Goal: Information Seeking & Learning: Learn about a topic

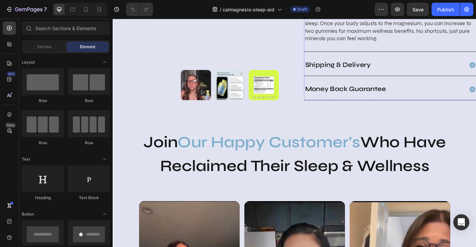
scroll to position [595, 0]
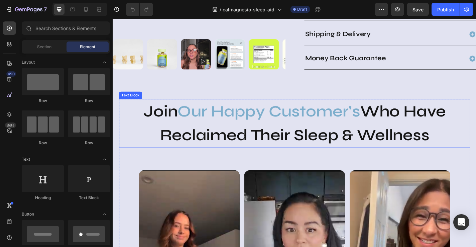
click at [385, 111] on p "Join Our Happy Customer's Who Have Reclaimed Their Sleep & Wellness" at bounding box center [313, 134] width 387 height 52
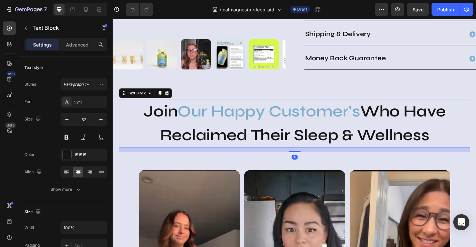
click at [370, 113] on span "Our Happy Customer's" at bounding box center [285, 120] width 202 height 21
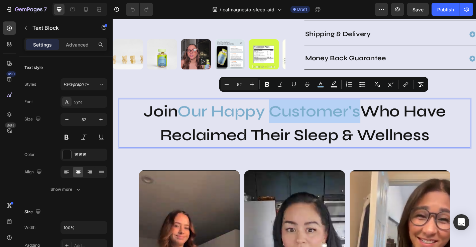
click at [370, 113] on span "Our Happy Customer's" at bounding box center [285, 120] width 202 height 21
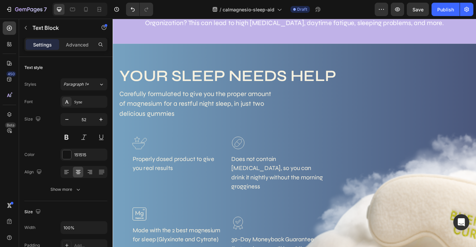
scroll to position [1199, 0]
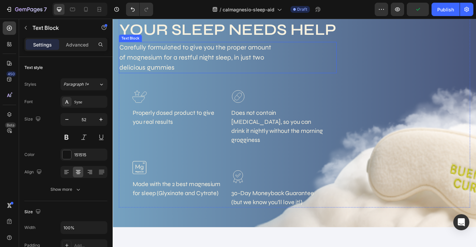
click at [201, 50] on p "Carefully formulated to give you the proper amount of magnesium for a restful n…" at bounding box center [206, 61] width 173 height 33
click at [165, 67] on p "Carefully formulated to give you the proper amount of magnesium for a restful n…" at bounding box center [206, 61] width 173 height 33
click at [192, 127] on p "Properly dosed product to give you real results" at bounding box center [185, 127] width 101 height 20
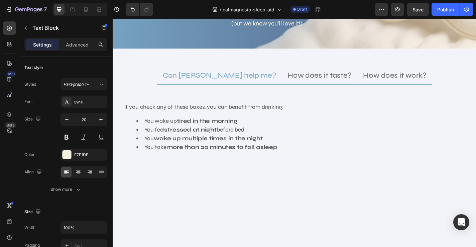
scroll to position [1399, 0]
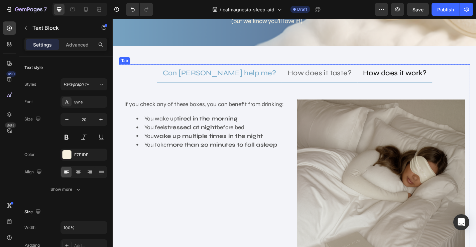
click at [413, 73] on p "How does it work?" at bounding box center [424, 79] width 70 height 12
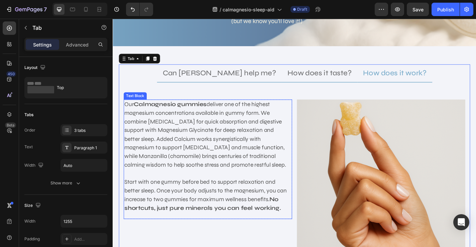
click at [213, 109] on strong "Calmagnesio gummies" at bounding box center [176, 113] width 81 height 8
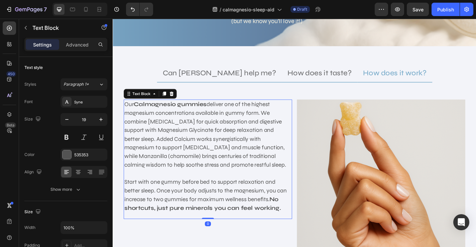
click at [213, 109] on strong "Calmagnesio gummies" at bounding box center [176, 113] width 81 height 8
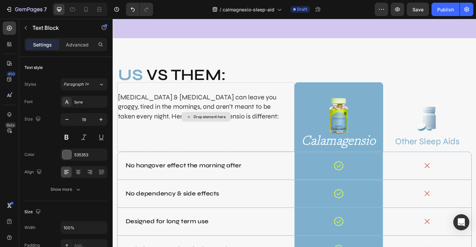
scroll to position [2034, 0]
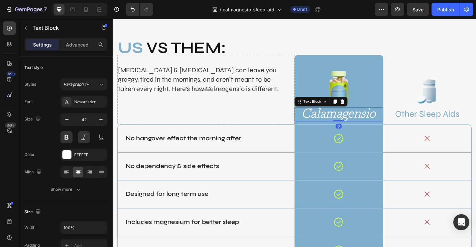
click at [353, 123] on p "Calamagensio" at bounding box center [362, 124] width 97 height 14
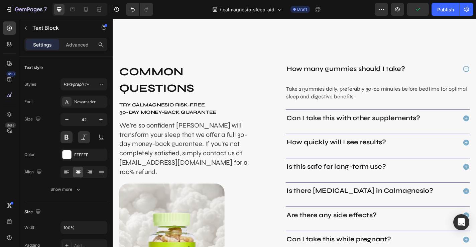
scroll to position [2350, 0]
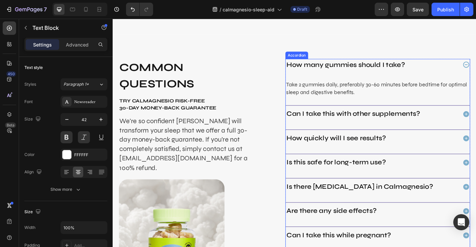
click at [362, 68] on p "How many gummies should I take?" at bounding box center [370, 69] width 131 height 11
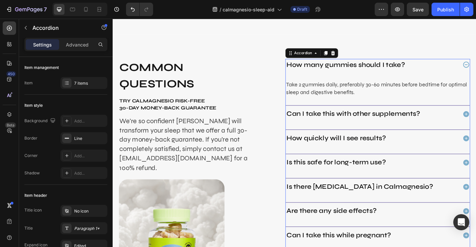
click at [362, 68] on p "How many gummies should I take?" at bounding box center [370, 69] width 131 height 11
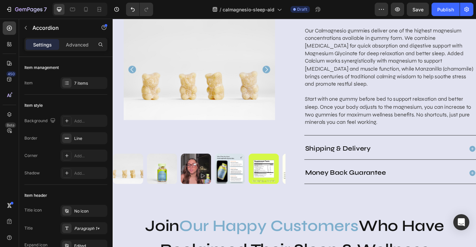
scroll to position [488, 0]
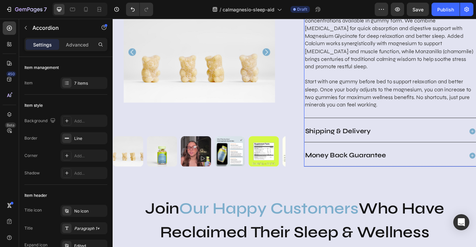
click at [364, 137] on p "Shipping & Delivery" at bounding box center [361, 142] width 72 height 11
click at [434, 136] on div "Shipping & Delivery" at bounding box center [412, 142] width 177 height 13
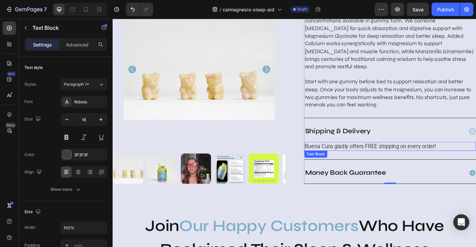
click at [411, 155] on p "Buena Cura gladly offers FREE shipping on every order!" at bounding box center [419, 159] width 189 height 8
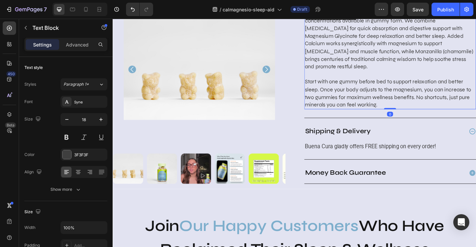
click at [409, 76] on p at bounding box center [419, 80] width 189 height 8
click at [347, 155] on p "Buena Cura gladly offers FREE shipping on every order!" at bounding box center [419, 159] width 189 height 8
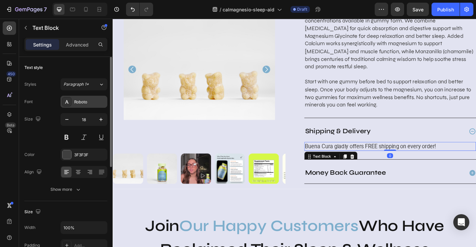
click at [83, 103] on div "Roboto" at bounding box center [89, 102] width 31 height 6
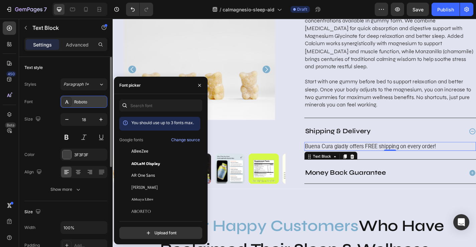
click at [88, 103] on div "Roboto" at bounding box center [89, 102] width 31 height 6
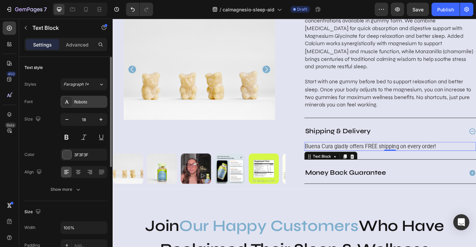
click at [88, 103] on div "Roboto" at bounding box center [89, 102] width 31 height 6
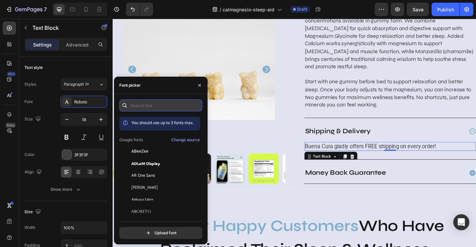
click at [137, 107] on input "text" at bounding box center [160, 105] width 83 height 12
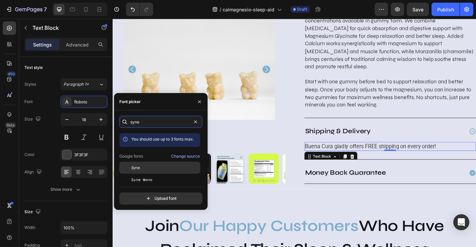
type input "syne"
click at [140, 168] on div "Syne" at bounding box center [165, 168] width 68 height 6
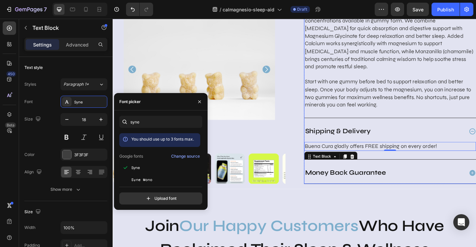
click at [385, 183] on p "Money Back Guarantee" at bounding box center [369, 188] width 89 height 11
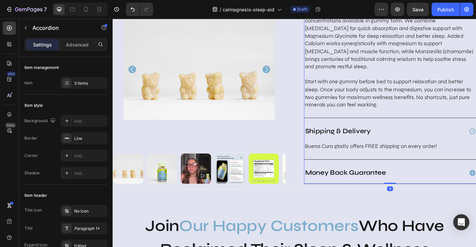
click at [385, 183] on p "Money Back Guarantee" at bounding box center [369, 188] width 89 height 11
click at [360, 183] on p "Money Back Guarantee" at bounding box center [369, 188] width 89 height 11
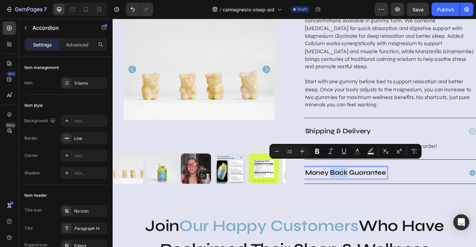
click at [446, 182] on div "Money Back Guarantee" at bounding box center [412, 188] width 177 height 13
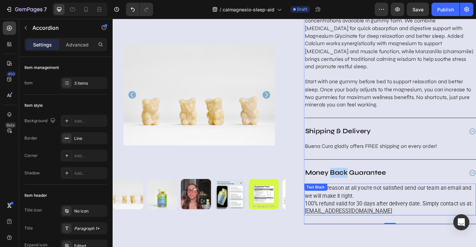
click at [363, 205] on p "If for any reason at all you're not satisfied send our team an email and we wil…" at bounding box center [419, 209] width 189 height 17
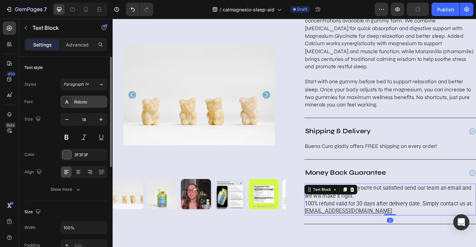
click at [85, 98] on div "Roboto" at bounding box center [84, 102] width 47 height 12
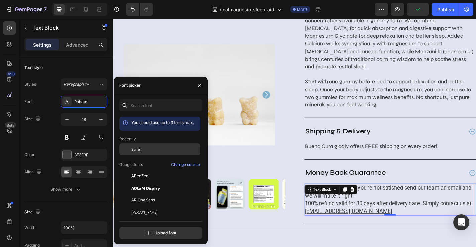
click at [135, 150] on span "Syne" at bounding box center [135, 149] width 8 height 6
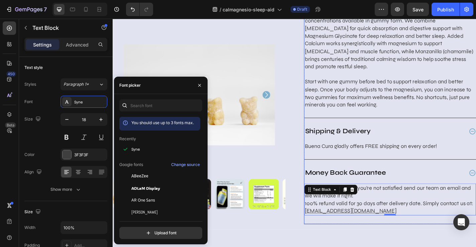
click at [370, 183] on p "Money Back Guarantee" at bounding box center [369, 188] width 89 height 11
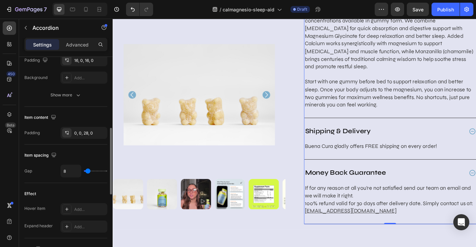
scroll to position [222, 0]
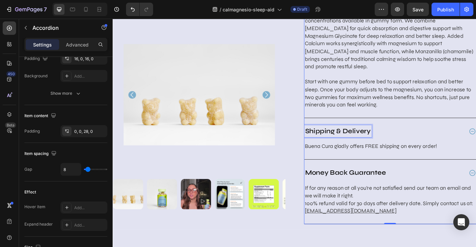
click at [361, 137] on p "Shipping & Delivery" at bounding box center [361, 142] width 72 height 11
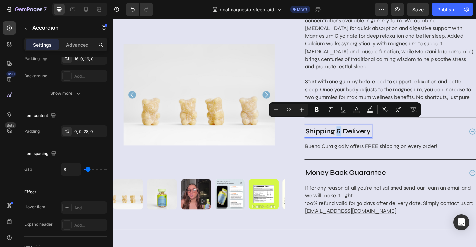
click at [361, 137] on p "Shipping & Delivery" at bounding box center [361, 142] width 72 height 11
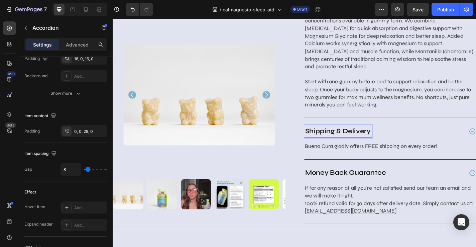
click at [361, 137] on p "Shipping & Delivery" at bounding box center [361, 142] width 72 height 11
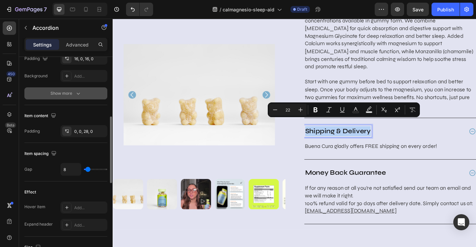
scroll to position [0, 0]
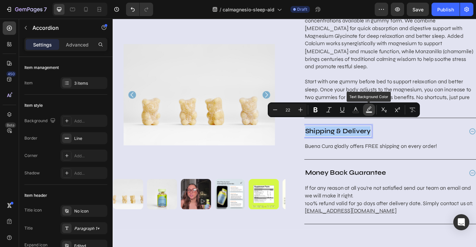
click at [369, 108] on icon "Editor contextual toolbar" at bounding box center [369, 109] width 7 height 7
type input "000000"
type input "77"
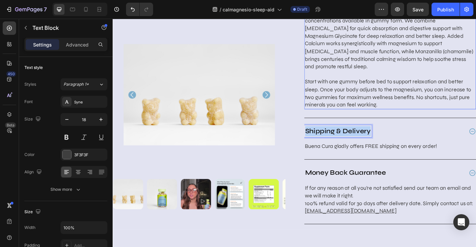
click at [401, 99] on p "Start with one gummy before bed to support relaxation and better sleep. Once yo…" at bounding box center [419, 101] width 189 height 34
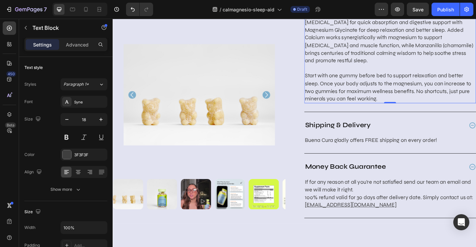
scroll to position [496, 0]
click at [338, 176] on p "Money Back Guarantee" at bounding box center [369, 181] width 89 height 11
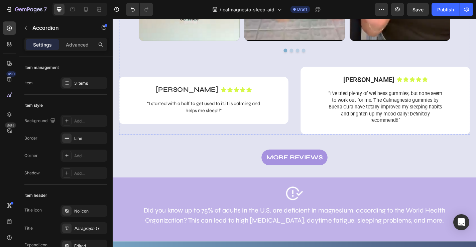
scroll to position [995, 0]
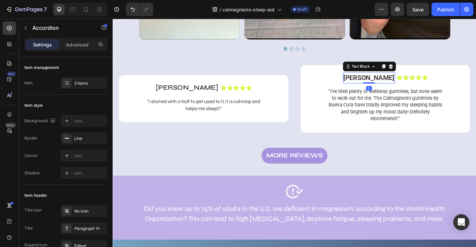
click at [396, 82] on p "[PERSON_NAME]" at bounding box center [396, 83] width 56 height 11
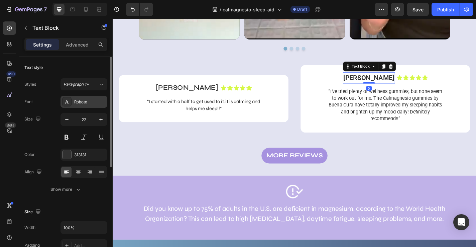
click at [92, 97] on div "Roboto" at bounding box center [84, 102] width 47 height 12
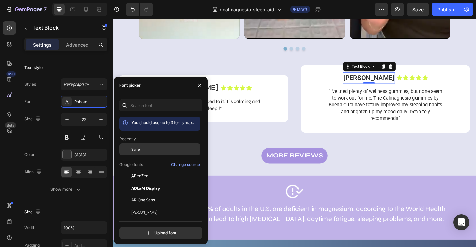
click at [155, 150] on div "Syne" at bounding box center [165, 149] width 68 height 6
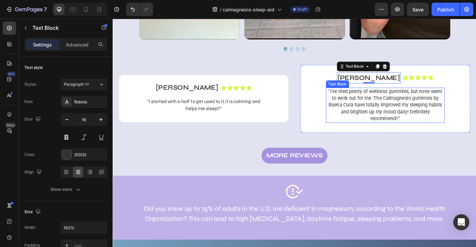
click at [375, 111] on p "“I’ve tried plenty of wellness gummies, but none seem to work out for me. The C…" at bounding box center [414, 113] width 130 height 37
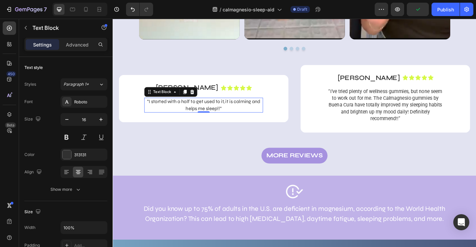
click at [201, 114] on p "“I started with a half to get used to it, it is calming and helps me sleep!!”" at bounding box center [213, 113] width 130 height 15
click at [403, 122] on p "“I’ve tried plenty of wellness gummies, but none seem to work out for me. The C…" at bounding box center [414, 113] width 130 height 37
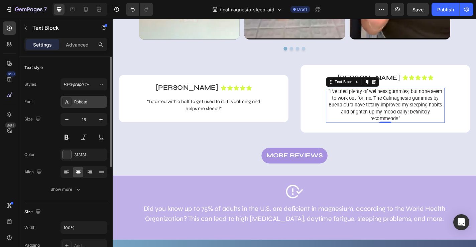
click at [93, 100] on div "Roboto" at bounding box center [89, 102] width 31 height 6
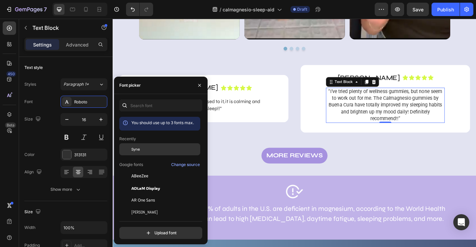
click at [148, 151] on div "Syne" at bounding box center [165, 149] width 68 height 6
click at [233, 150] on div "MORE REVIEWS Button" at bounding box center [313, 161] width 388 height 34
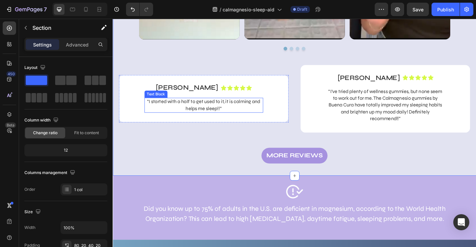
click at [221, 114] on p "“I started with a half to get used to it, it is calming and helps me sleep!!”" at bounding box center [213, 113] width 130 height 15
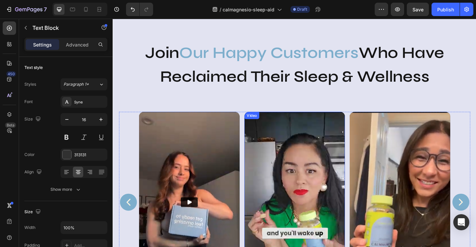
scroll to position [532, 0]
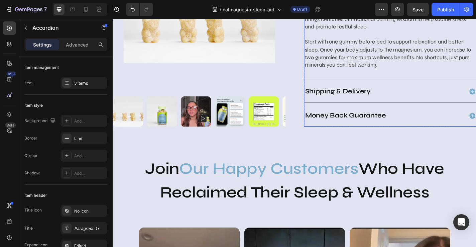
click at [362, 114] on div "Money Back Guarantee" at bounding box center [419, 126] width 190 height 24
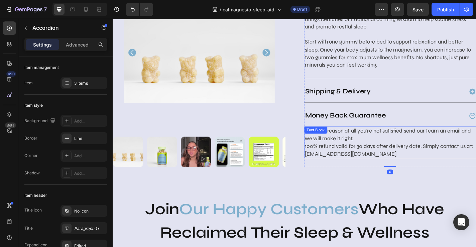
click at [353, 137] on div "If for any reason at all you're not satisfied send our team an email and we wil…" at bounding box center [419, 154] width 190 height 35
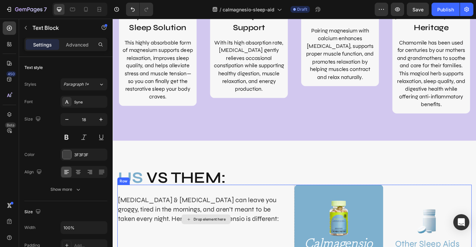
scroll to position [1935, 0]
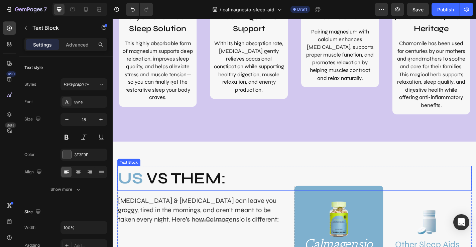
click at [240, 193] on p "US VS THEM:" at bounding box center [313, 195] width 390 height 26
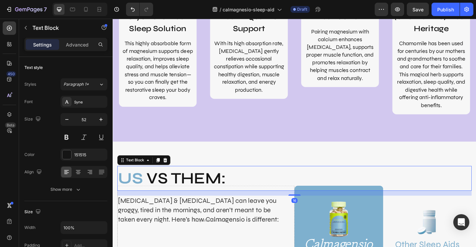
click at [240, 193] on p "US VS THEM:" at bounding box center [313, 195] width 390 height 26
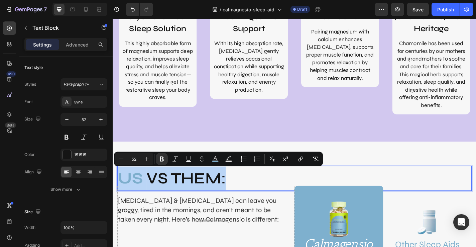
click at [240, 193] on p "US VS THEM:" at bounding box center [313, 195] width 390 height 26
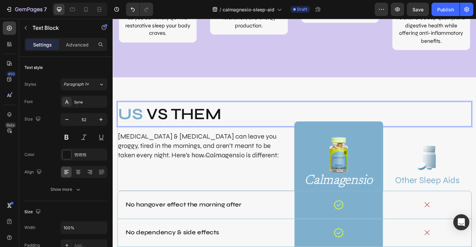
scroll to position [2008, 0]
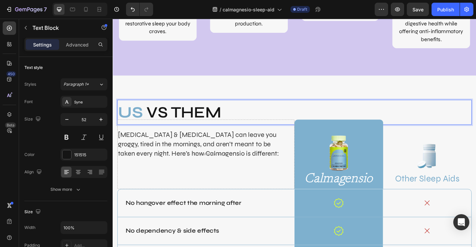
click at [184, 120] on p "US VS THEM" at bounding box center [313, 122] width 390 height 26
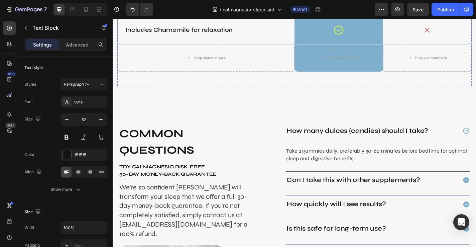
scroll to position [2345, 0]
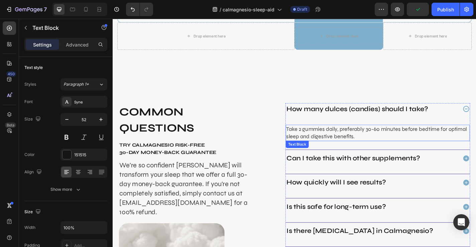
click at [340, 147] on p "Take 2 gummies daily, preferably 30-60 minutes before bedtime for optimal sleep…" at bounding box center [405, 144] width 202 height 17
click at [333, 141] on p "Take 2 gummies daily, preferably 30-60 minutes before bedtime for optimal sleep…" at bounding box center [405, 144] width 202 height 17
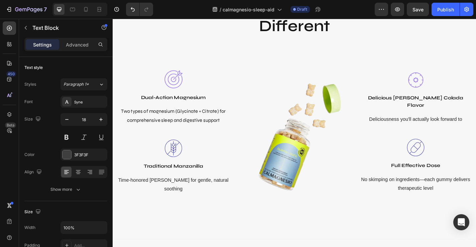
scroll to position [2878, 0]
click at [174, 120] on p "Two types of magnesium (Glycinate + Citrate) for comprehensive sleep and digest…" at bounding box center [179, 125] width 122 height 19
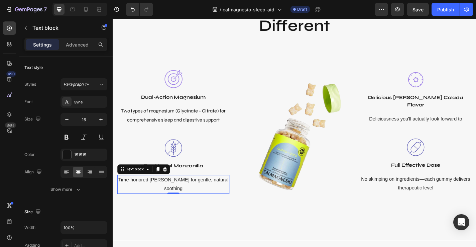
click at [173, 200] on p "Time-honored [PERSON_NAME] for gentle, natural soothing" at bounding box center [179, 201] width 122 height 19
click at [78, 102] on div "Sans-serif" at bounding box center [89, 102] width 31 height 6
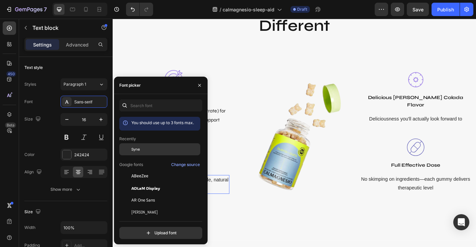
click at [140, 146] on span "Syne" at bounding box center [135, 149] width 8 height 6
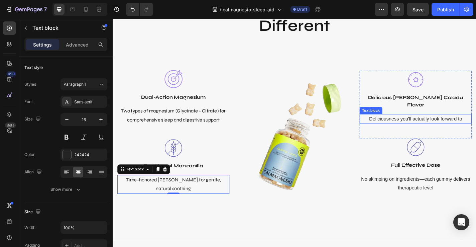
click at [447, 124] on p "Deliciousness you'll actually look forward to" at bounding box center [447, 129] width 122 height 10
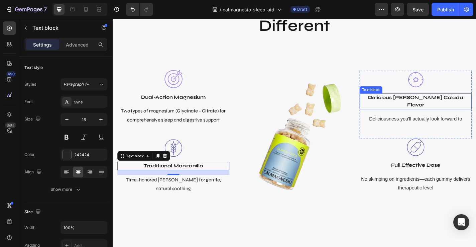
click at [455, 109] on p "Delicious [PERSON_NAME] Colada Flavor" at bounding box center [447, 110] width 122 height 16
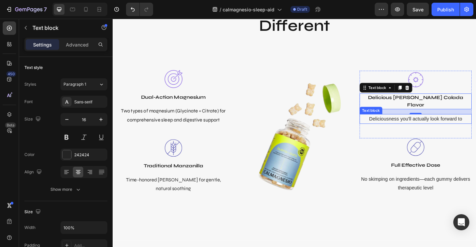
click at [388, 126] on p "Deliciousness you'll actually look forward to" at bounding box center [447, 129] width 122 height 10
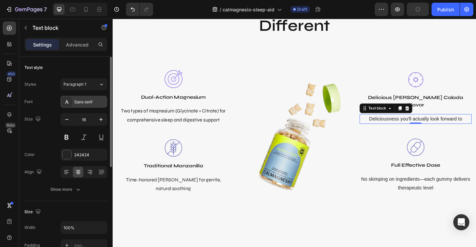
click at [85, 98] on div "Sans-serif" at bounding box center [84, 102] width 47 height 12
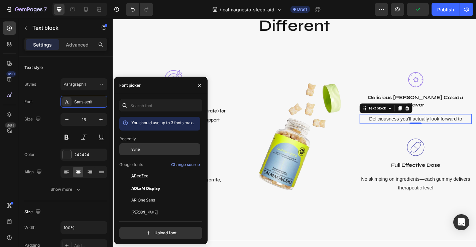
click at [142, 150] on div "Syne" at bounding box center [165, 149] width 68 height 6
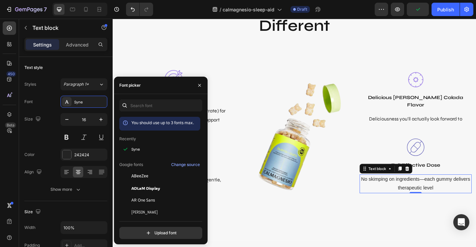
click at [421, 200] on p "No skimping on ingredients—each gummy delivers therapeutic level" at bounding box center [447, 200] width 122 height 19
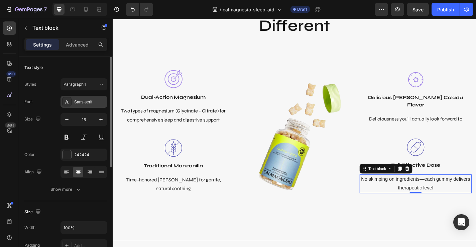
click at [82, 102] on div "Sans-serif" at bounding box center [89, 102] width 31 height 6
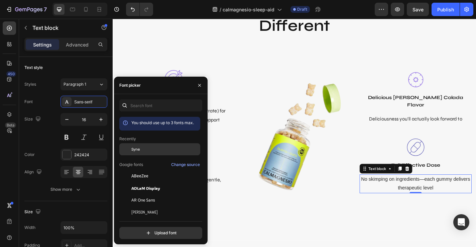
click at [144, 148] on div "Syne" at bounding box center [165, 149] width 68 height 6
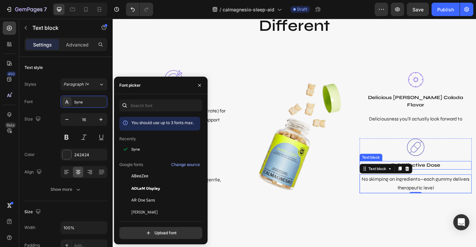
click at [470, 179] on p "Full Effective Dose" at bounding box center [447, 180] width 122 height 8
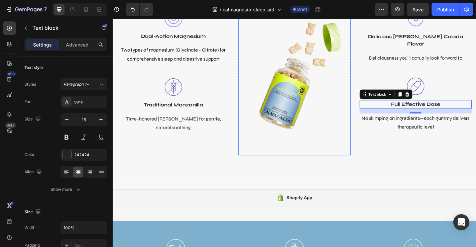
scroll to position [2947, 0]
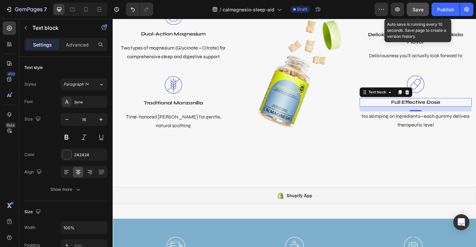
click at [415, 14] on button "Save" at bounding box center [418, 9] width 22 height 13
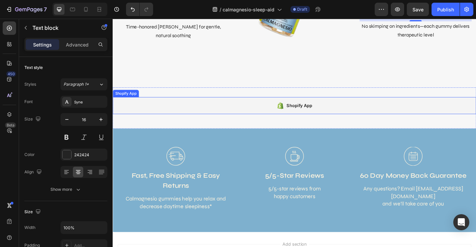
scroll to position [3046, 0]
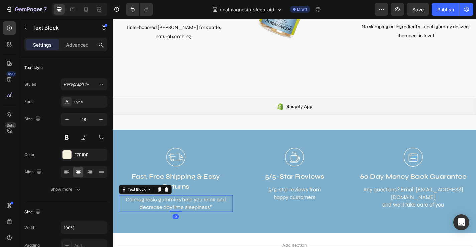
click at [177, 219] on p "Calmagnesio gummies help you relax and decrease daytime sleepiness*" at bounding box center [182, 222] width 124 height 17
click at [179, 219] on p "Calmagnesio help you relax and decrease daytime sleepiness*" at bounding box center [182, 222] width 124 height 17
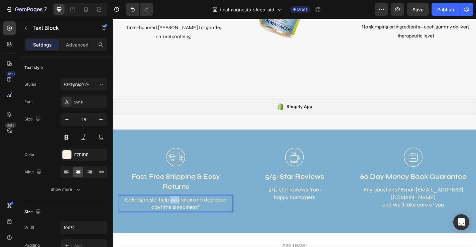
click at [179, 219] on p "Calmagnesio help you relax and decrease daytime sleepiness*" at bounding box center [182, 222] width 124 height 17
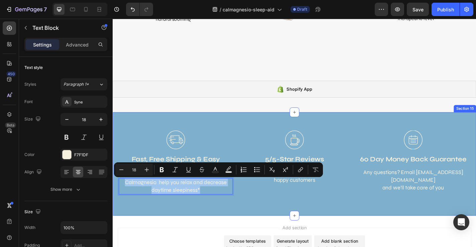
scroll to position [3065, 0]
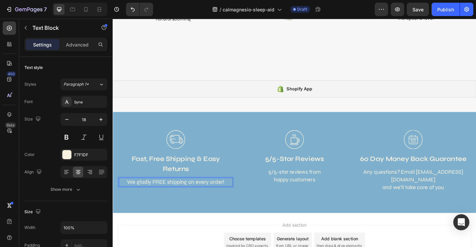
click at [208, 201] on p "We gladly FREE shipping on every order!" at bounding box center [182, 199] width 124 height 8
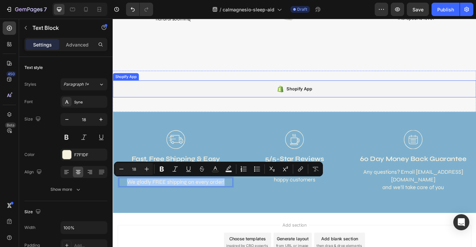
click at [258, 87] on div "Shopify App" at bounding box center [313, 96] width 401 height 19
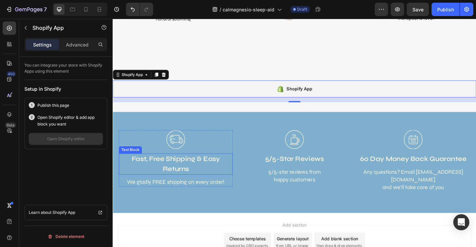
click at [180, 173] on p "Fast, Free Shipping & Easy Returns" at bounding box center [182, 179] width 124 height 22
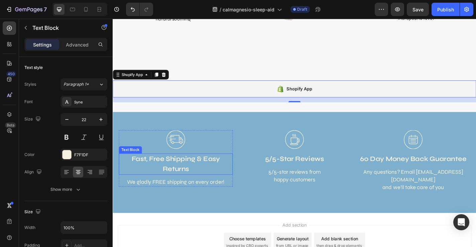
click at [180, 173] on p "Fast, Free Shipping & Easy Returns" at bounding box center [182, 179] width 124 height 22
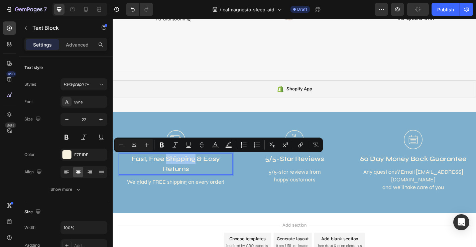
click at [154, 172] on p "Fast, Free Shipping & Easy Returns" at bounding box center [182, 179] width 124 height 22
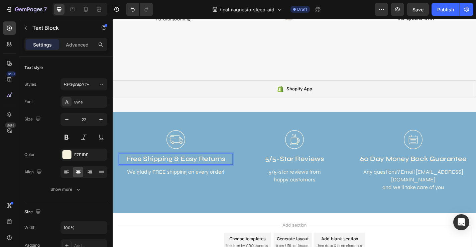
click at [209, 167] on div "Free Shipping & Easy Returns" at bounding box center [182, 173] width 126 height 12
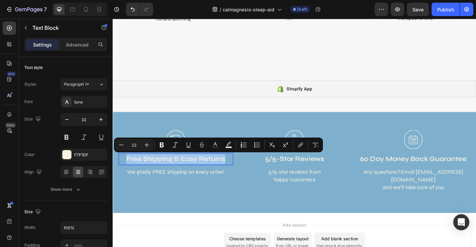
click at [220, 171] on p "Free Shipping & Easy Returns" at bounding box center [182, 173] width 124 height 11
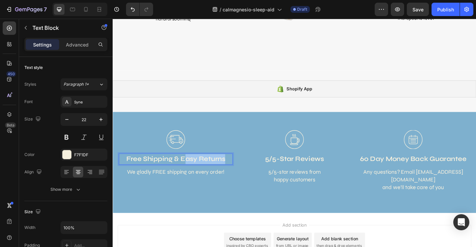
drag, startPoint x: 239, startPoint y: 171, endPoint x: 193, endPoint y: 170, distance: 46.2
click at [193, 170] on p "Free Shipping & Easy Returns" at bounding box center [182, 173] width 124 height 11
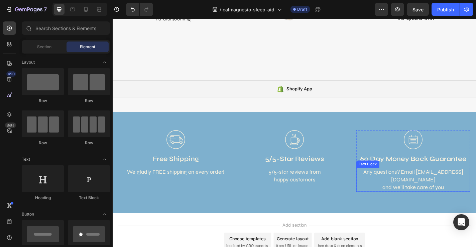
click at [444, 192] on p "Any questions? Email [EMAIL_ADDRESS][DOMAIN_NAME] and we’ll take care of you" at bounding box center [444, 196] width 124 height 25
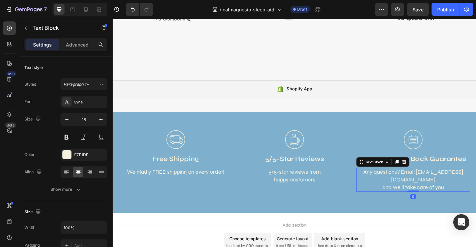
click at [444, 192] on p "Any questions? Email [EMAIL_ADDRESS][DOMAIN_NAME] and we’ll take care of you" at bounding box center [444, 196] width 124 height 25
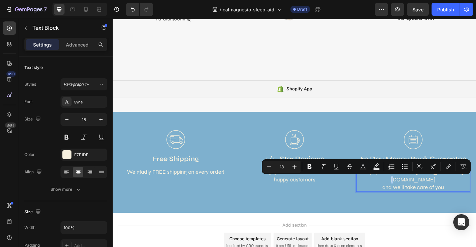
click at [439, 198] on p "Any questions? Email [EMAIL_ADDRESS][DOMAIN_NAME] and we’ll take care of you" at bounding box center [444, 196] width 124 height 25
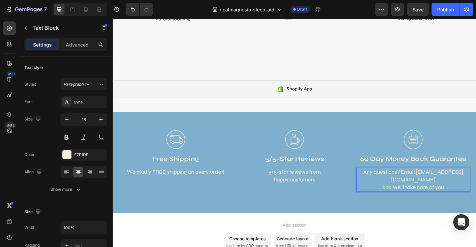
click at [439, 198] on p "Any questions? Email [EMAIL_ADDRESS][DOMAIN_NAME] and we’ll take care of you" at bounding box center [444, 196] width 124 height 25
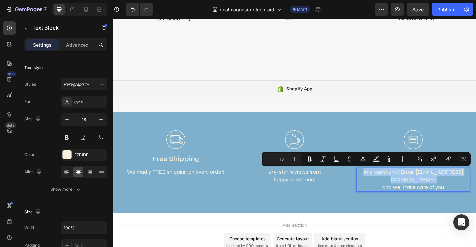
click at [459, 202] on p "Any questions? Email [EMAIL_ADDRESS][DOMAIN_NAME] and we’ll take care of you" at bounding box center [444, 196] width 124 height 25
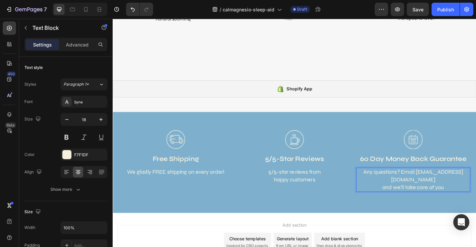
click at [459, 202] on p "Any questions? Email [EMAIL_ADDRESS][DOMAIN_NAME] and we’ll take care of you" at bounding box center [444, 196] width 124 height 25
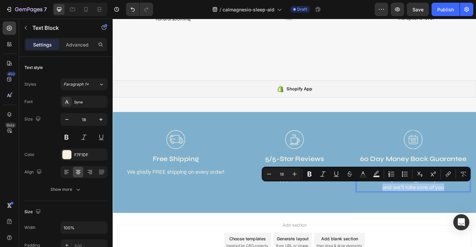
click at [459, 200] on p "Any questions? Email [EMAIL_ADDRESS][DOMAIN_NAME] and we’ll take care of you" at bounding box center [444, 196] width 124 height 25
click at [432, 203] on p "Any questions? Email [EMAIL_ADDRESS][DOMAIN_NAME] and we’ll take care of you" at bounding box center [444, 196] width 124 height 25
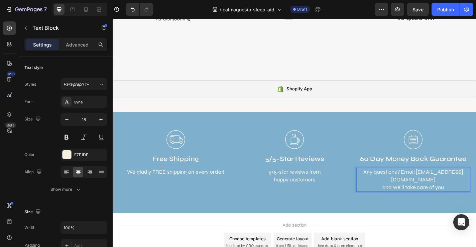
click at [432, 203] on p "Any questions? Email [EMAIL_ADDRESS][DOMAIN_NAME] and we’ll take care of you" at bounding box center [444, 196] width 124 height 25
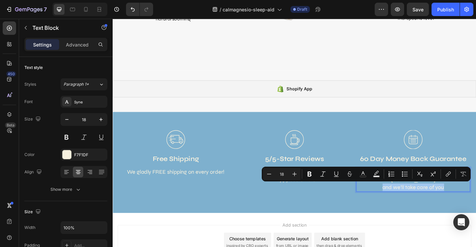
click at [442, 203] on p "Any questions? Email [EMAIL_ADDRESS][DOMAIN_NAME] and we’ll take care of you" at bounding box center [444, 196] width 124 height 25
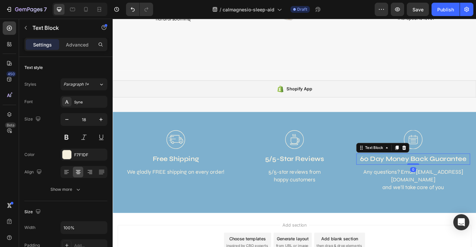
click at [393, 175] on p "60 Day Money Back Guarantee" at bounding box center [444, 173] width 124 height 11
click at [392, 175] on p "60 Day Money Back Guarantee" at bounding box center [444, 173] width 124 height 11
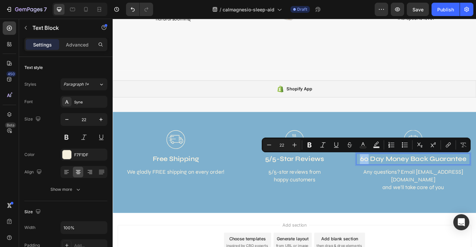
click at [392, 175] on p "60 Day Money Back Guarantee" at bounding box center [444, 173] width 124 height 11
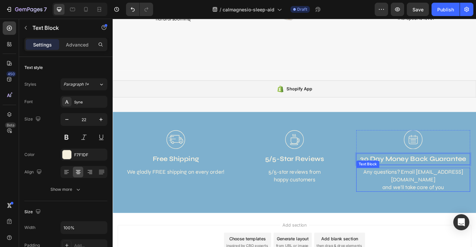
click at [454, 200] on p "Any questions? Email [EMAIL_ADDRESS][DOMAIN_NAME] and we’ll take care of you" at bounding box center [444, 196] width 124 height 25
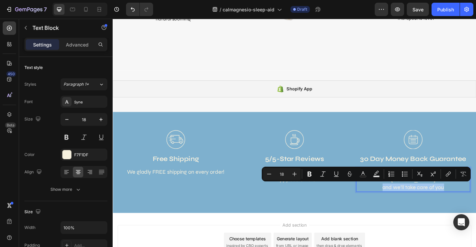
click at [454, 201] on p "Any questions? Email [EMAIL_ADDRESS][DOMAIN_NAME] and we’ll take care of you" at bounding box center [444, 196] width 124 height 25
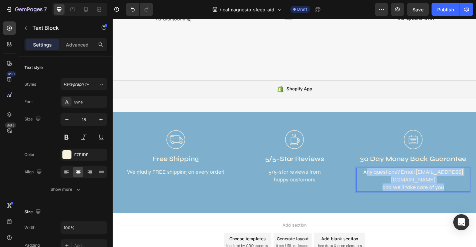
drag, startPoint x: 478, startPoint y: 203, endPoint x: 419, endPoint y: 190, distance: 60.9
click at [419, 190] on p "Any questions? Email [EMAIL_ADDRESS][DOMAIN_NAME] and we’ll take care of you" at bounding box center [444, 196] width 124 height 25
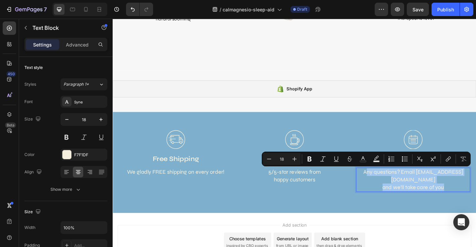
click at [454, 189] on p "Any questions? Email [EMAIL_ADDRESS][DOMAIN_NAME] and we’ll take care of you" at bounding box center [444, 196] width 124 height 25
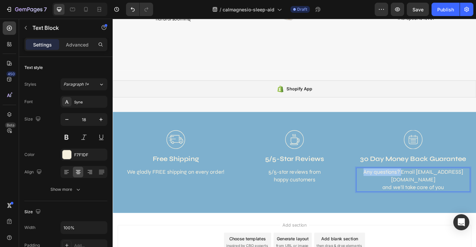
drag, startPoint x: 457, startPoint y: 187, endPoint x: 415, endPoint y: 186, distance: 42.5
click at [415, 186] on p "Any questions? Email [EMAIL_ADDRESS][DOMAIN_NAME] and we’ll take care of you" at bounding box center [444, 196] width 124 height 25
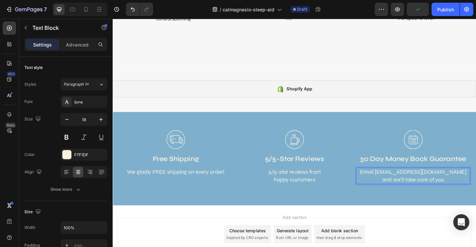
click at [476, 197] on p "Email [EMAIL_ADDRESS][DOMAIN_NAME] and we’ll take care of you" at bounding box center [444, 192] width 124 height 17
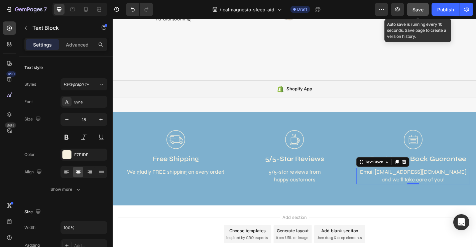
click at [419, 9] on span "Save" at bounding box center [418, 10] width 11 height 6
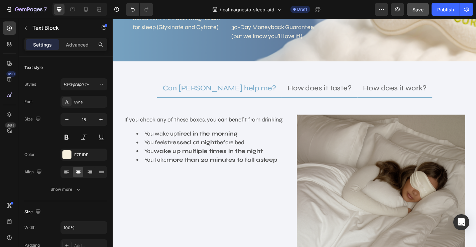
scroll to position [1425, 0]
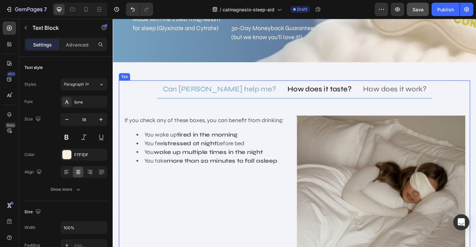
click at [312, 90] on p "How does it taste?" at bounding box center [341, 96] width 71 height 12
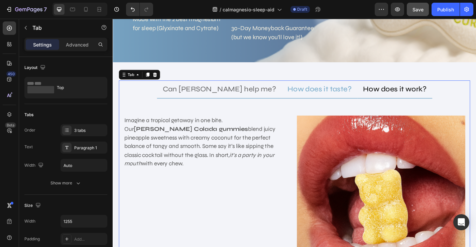
click at [389, 90] on p "How does it work?" at bounding box center [424, 96] width 70 height 12
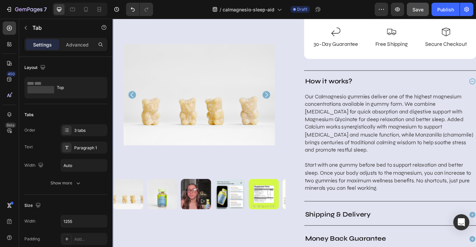
scroll to position [397, 0]
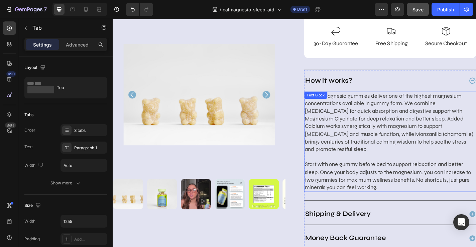
click at [421, 115] on p "Our Calmagnesio gummies deliver one of the highest magnesium concentrations ava…" at bounding box center [419, 134] width 189 height 68
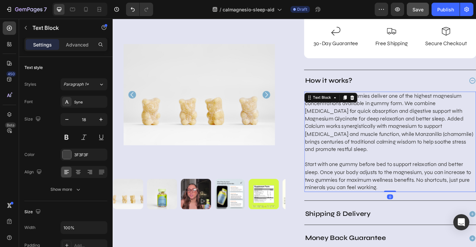
click at [411, 112] on p "Our Calmagnesio gummies deliver one of the highest magnesium concentrations ava…" at bounding box center [419, 134] width 189 height 68
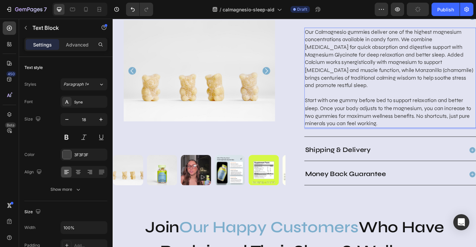
scroll to position [468, 0]
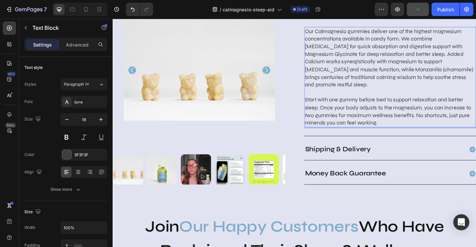
click at [377, 104] on p "Start with one gummy before bed to support relaxation and better sleep. Once yo…" at bounding box center [419, 121] width 189 height 34
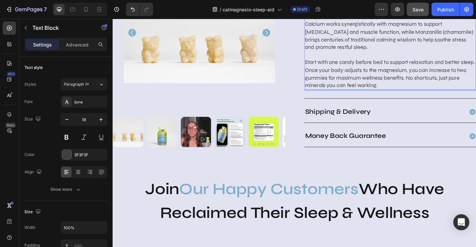
scroll to position [517, 0]
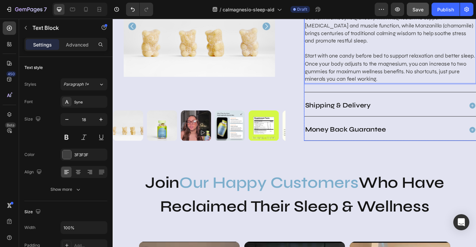
click at [372, 109] on p "Shipping & Delivery" at bounding box center [361, 114] width 72 height 11
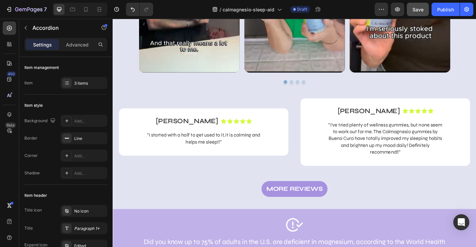
scroll to position [897, 0]
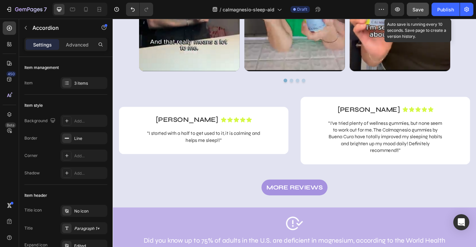
click at [416, 11] on span "Save" at bounding box center [418, 10] width 11 height 6
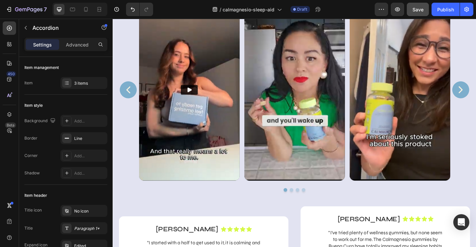
scroll to position [789, 0]
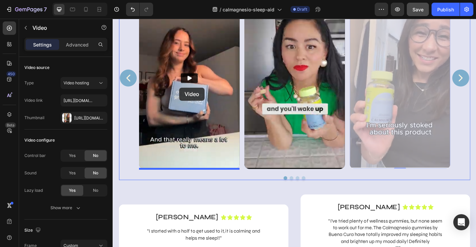
drag, startPoint x: 396, startPoint y: 89, endPoint x: 186, endPoint y: 95, distance: 210.8
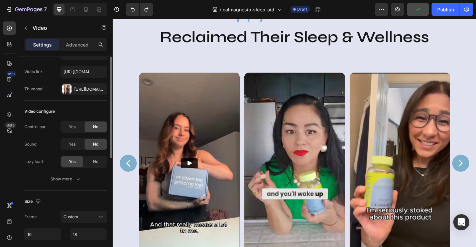
scroll to position [0, 0]
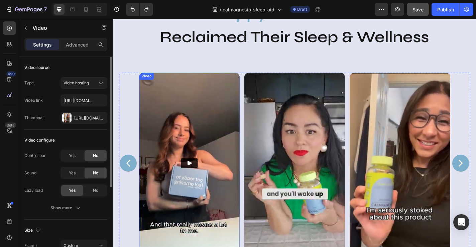
click at [182, 98] on img at bounding box center [196, 178] width 111 height 200
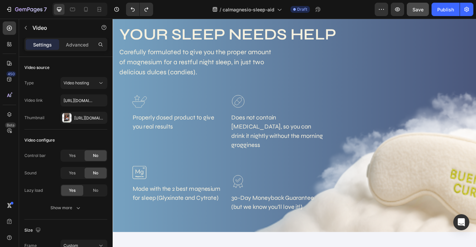
scroll to position [1205, 0]
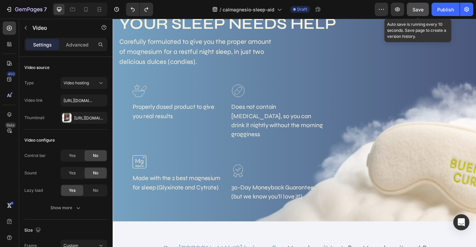
click at [416, 9] on span "Save" at bounding box center [418, 10] width 11 height 6
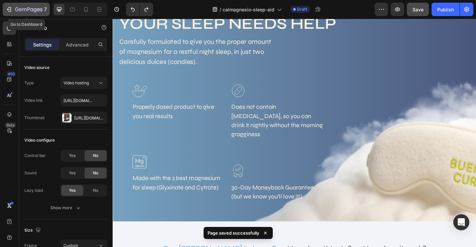
click at [10, 11] on icon "button" at bounding box center [9, 9] width 3 height 5
